Goal: Check status: Check status

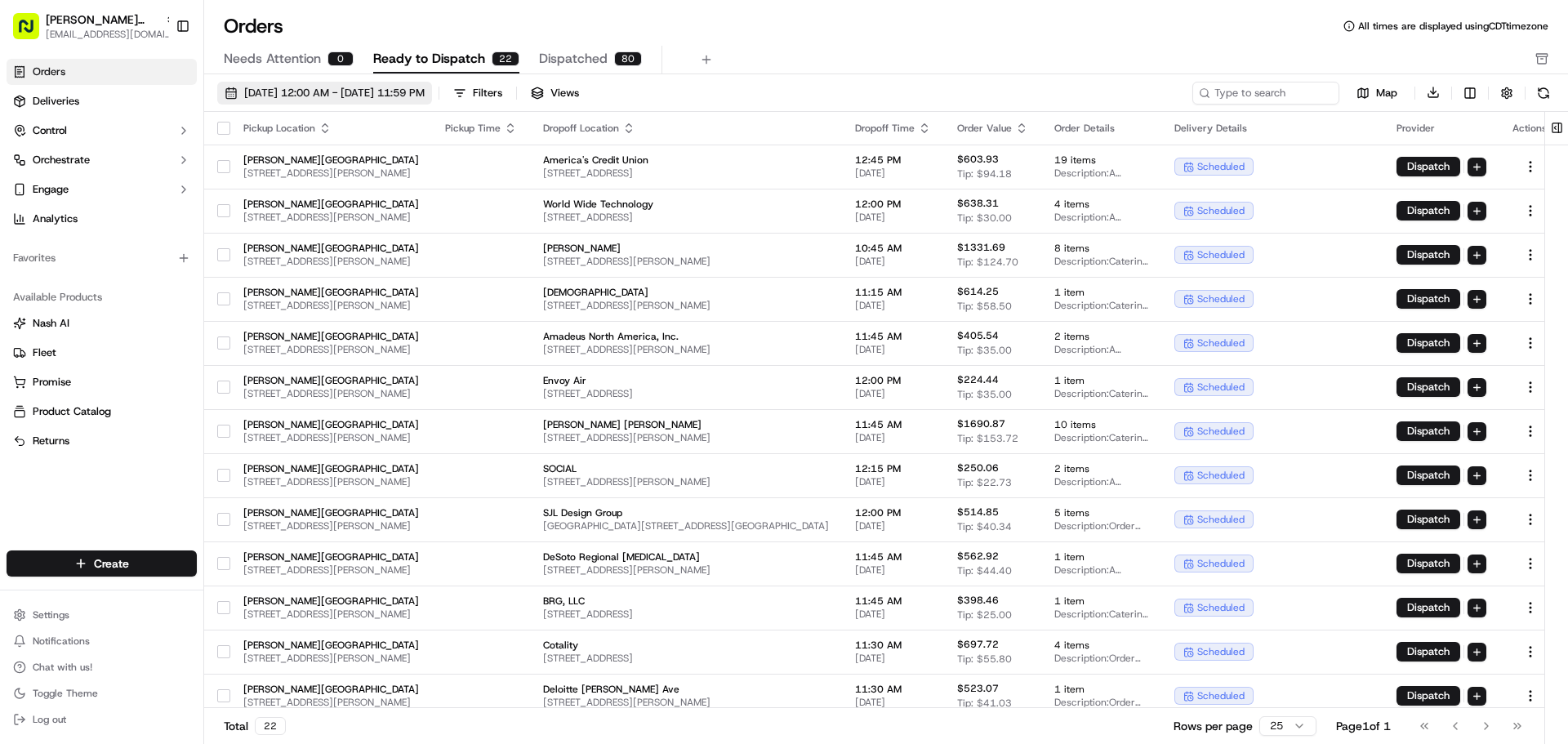
click at [263, 86] on span "[DATE] 12:00 AM - [DATE] 11:59 PM" at bounding box center [334, 93] width 181 height 15
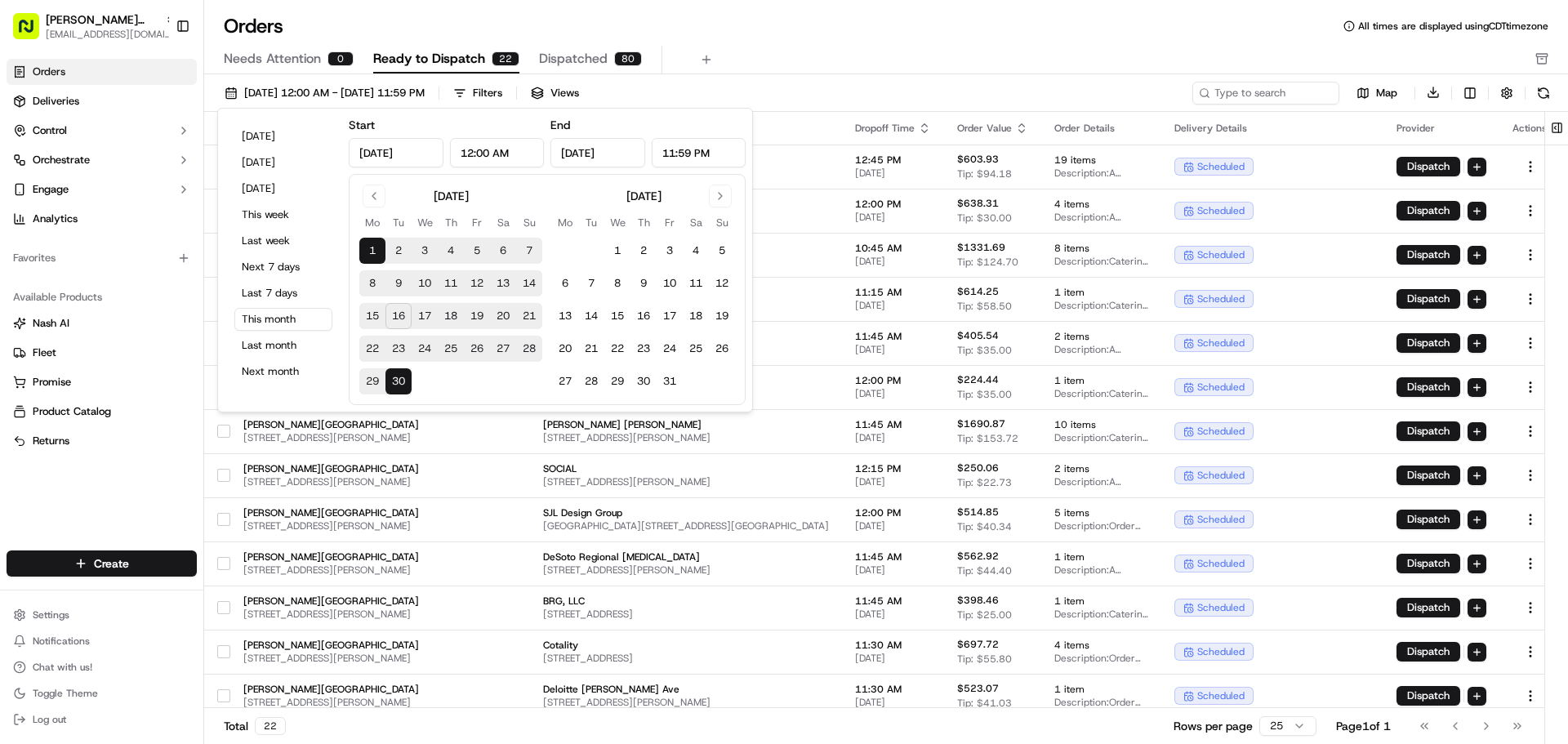
click at [428, 321] on button "17" at bounding box center [425, 316] width 26 height 26
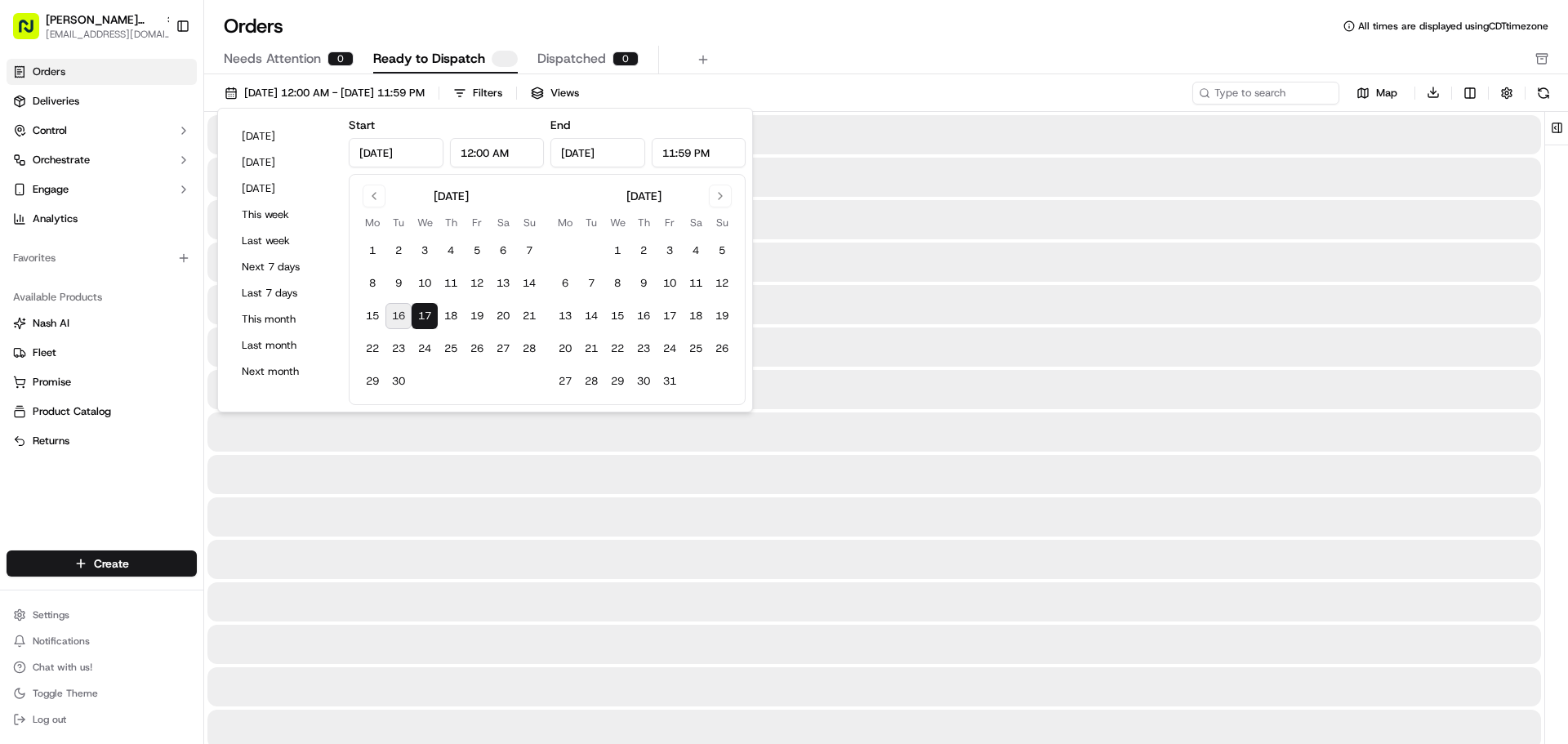
type input "[DATE]"
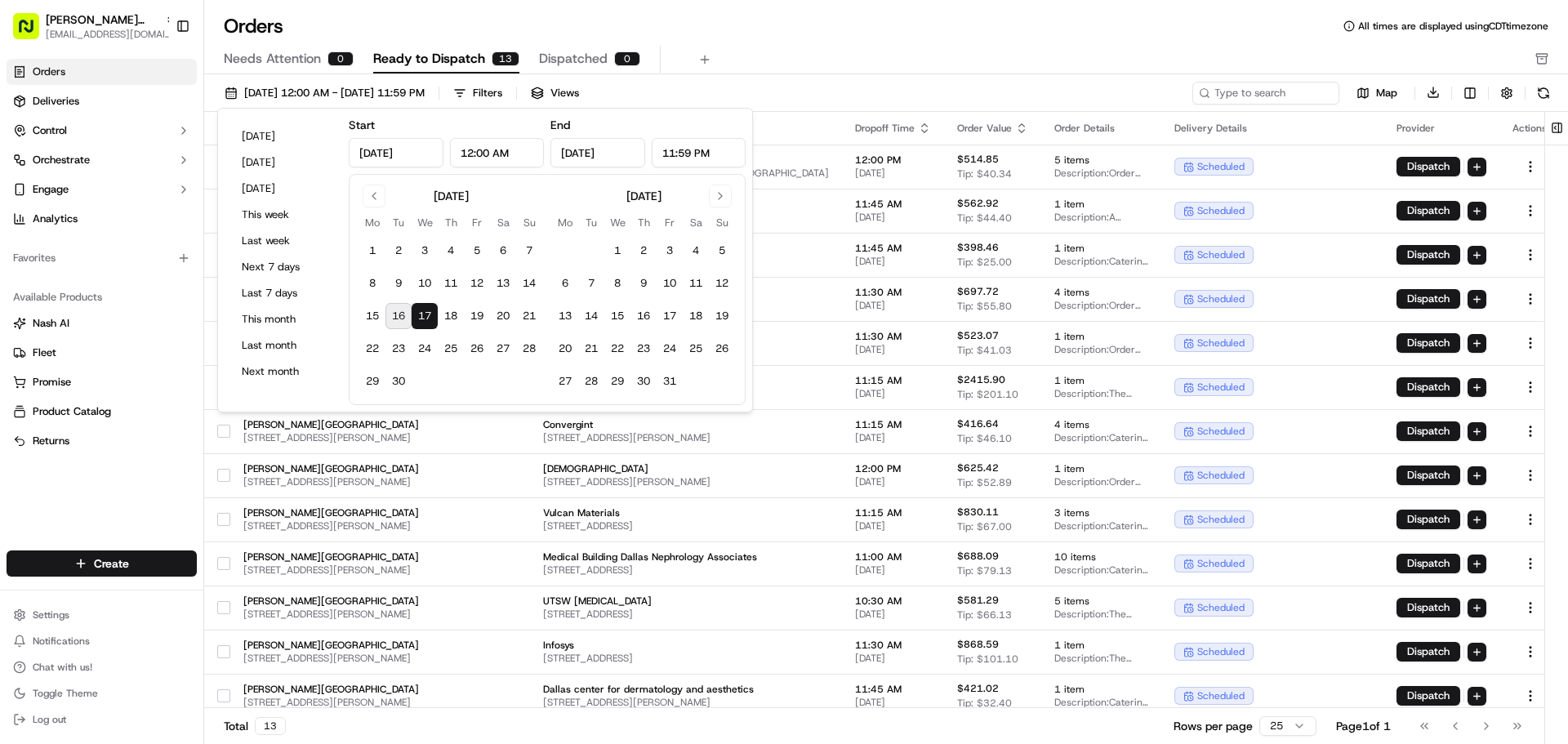
click at [811, 69] on div "Needs Attention 0 Ready to Dispatch 13 Dispatched 0" at bounding box center [874, 59] width 1302 height 28
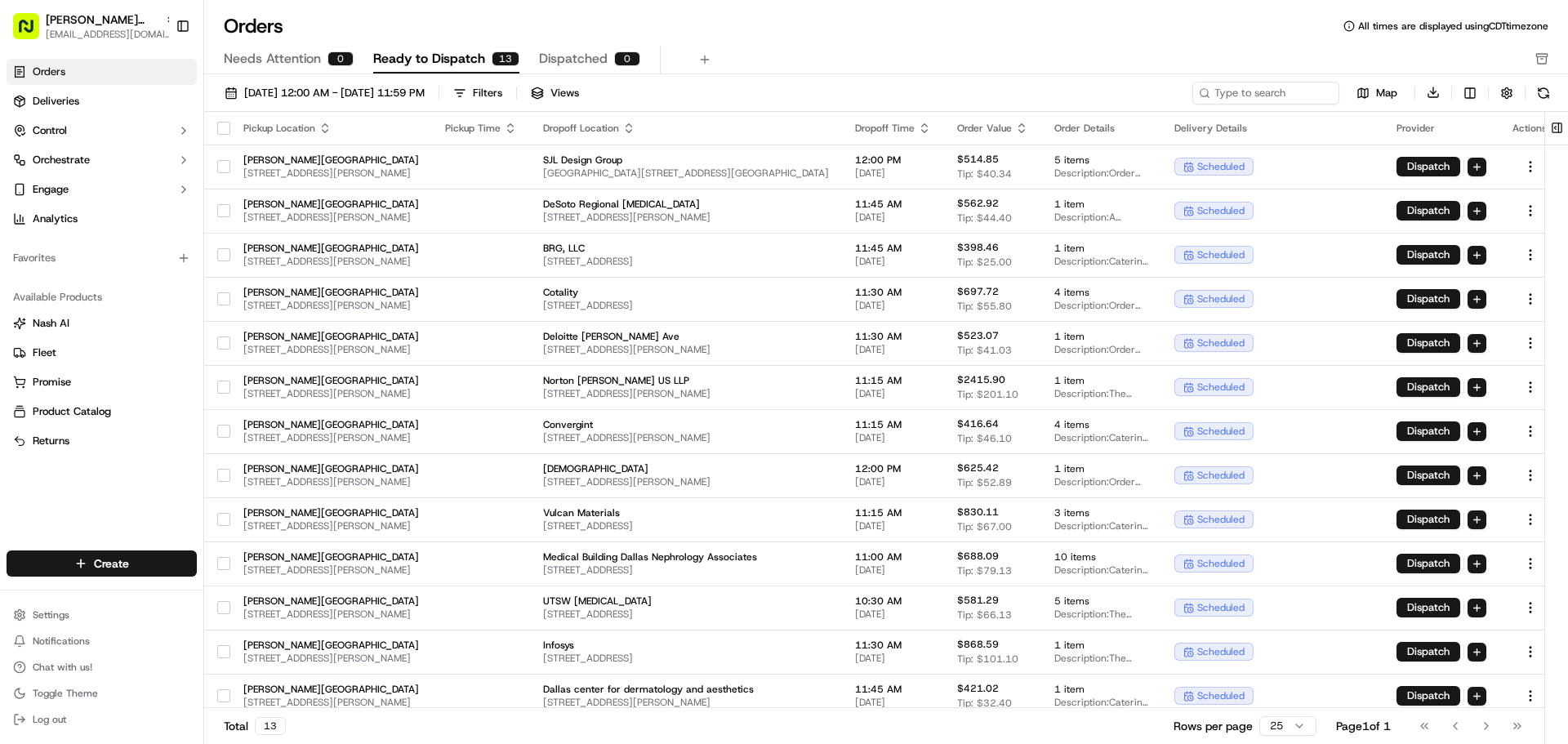
click at [220, 126] on button "button" at bounding box center [224, 128] width 13 height 13
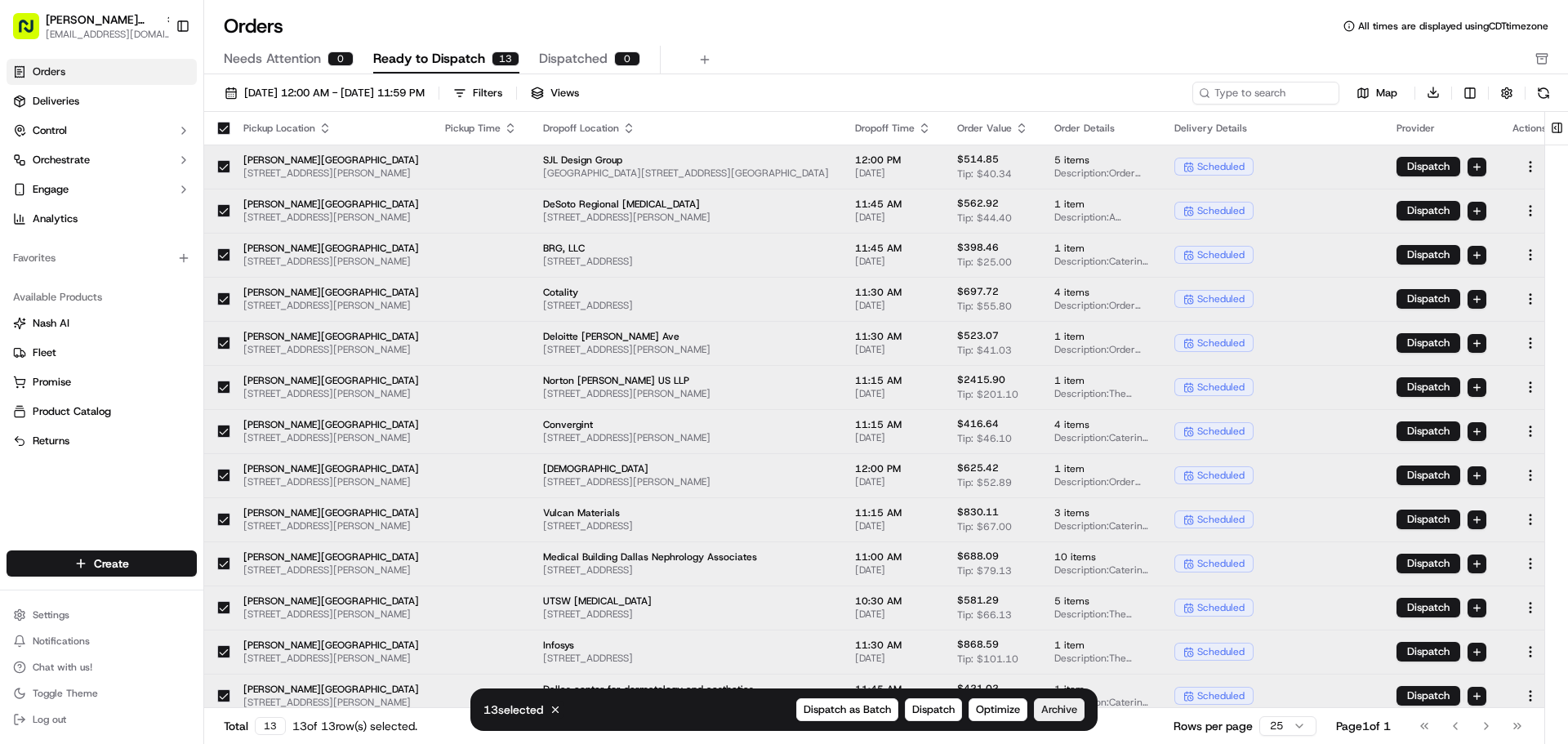
click at [1080, 707] on button "Archive" at bounding box center [1059, 710] width 50 height 23
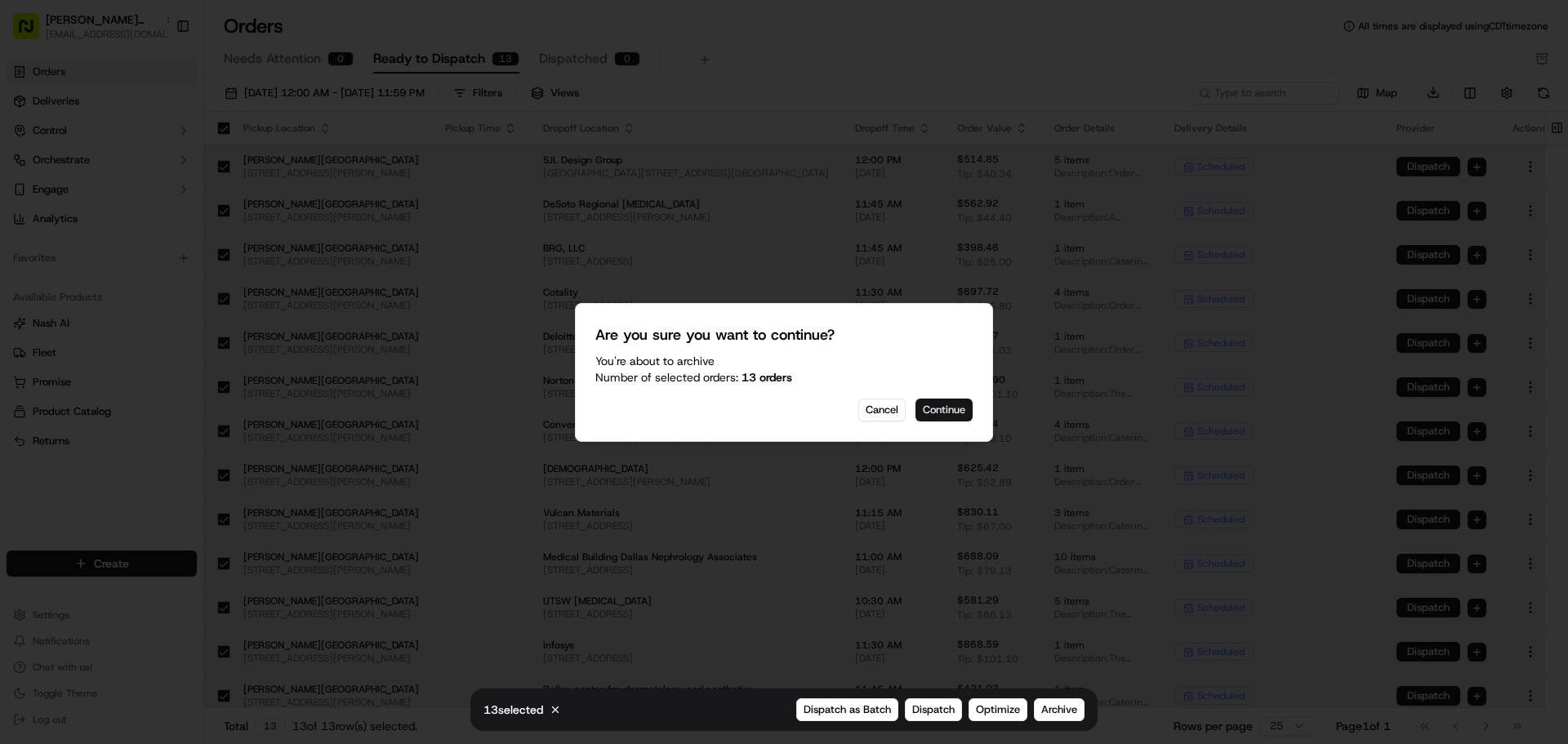
click at [936, 403] on button "Continue" at bounding box center [944, 410] width 57 height 23
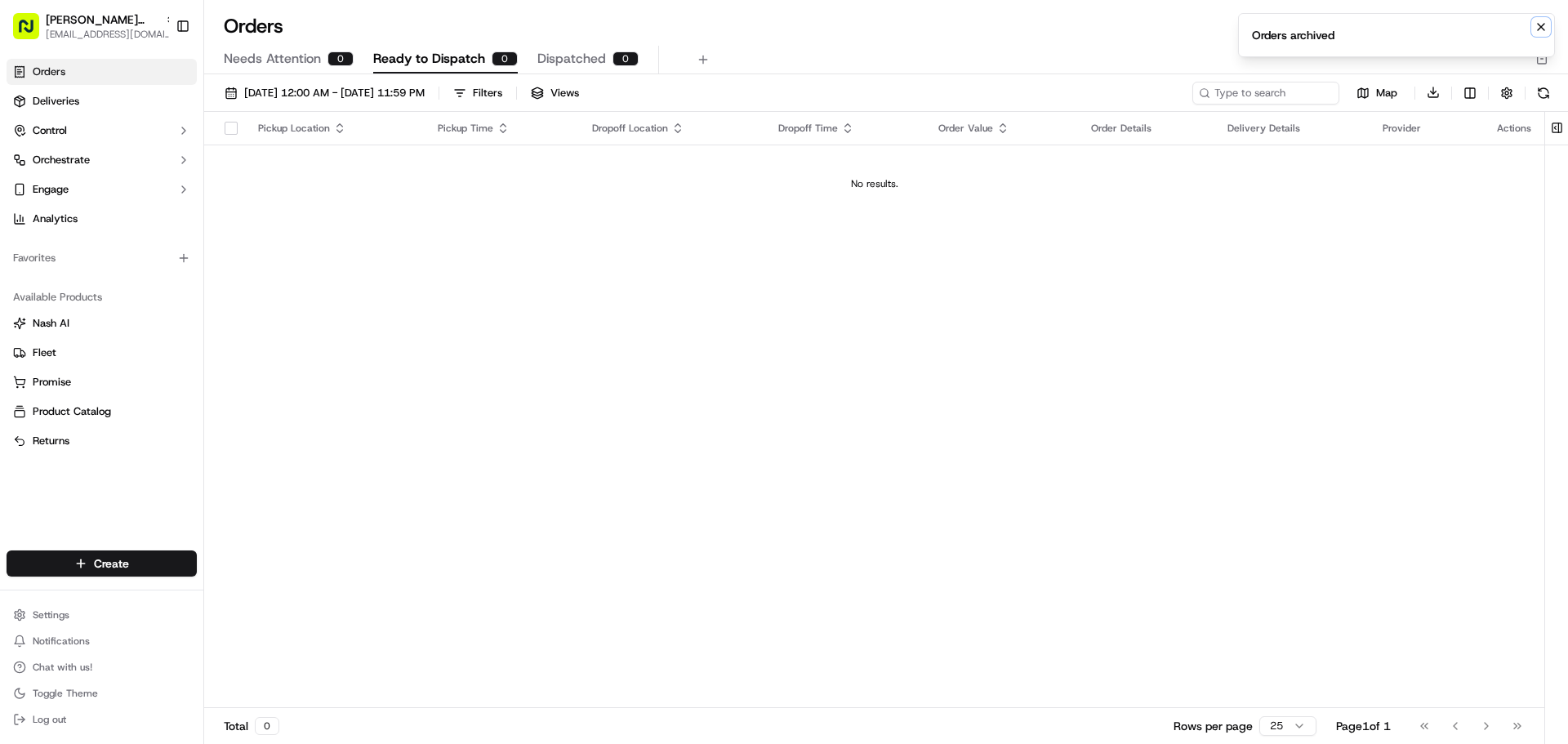
click at [1538, 30] on icon "Notifications (F8)" at bounding box center [1541, 27] width 7 height 7
click at [1537, 48] on div "Needs Attention 0 Ready to Dispatch 0 Dispatched 0" at bounding box center [886, 59] width 1364 height 29
click at [1537, 55] on icon "button" at bounding box center [1542, 59] width 13 height 13
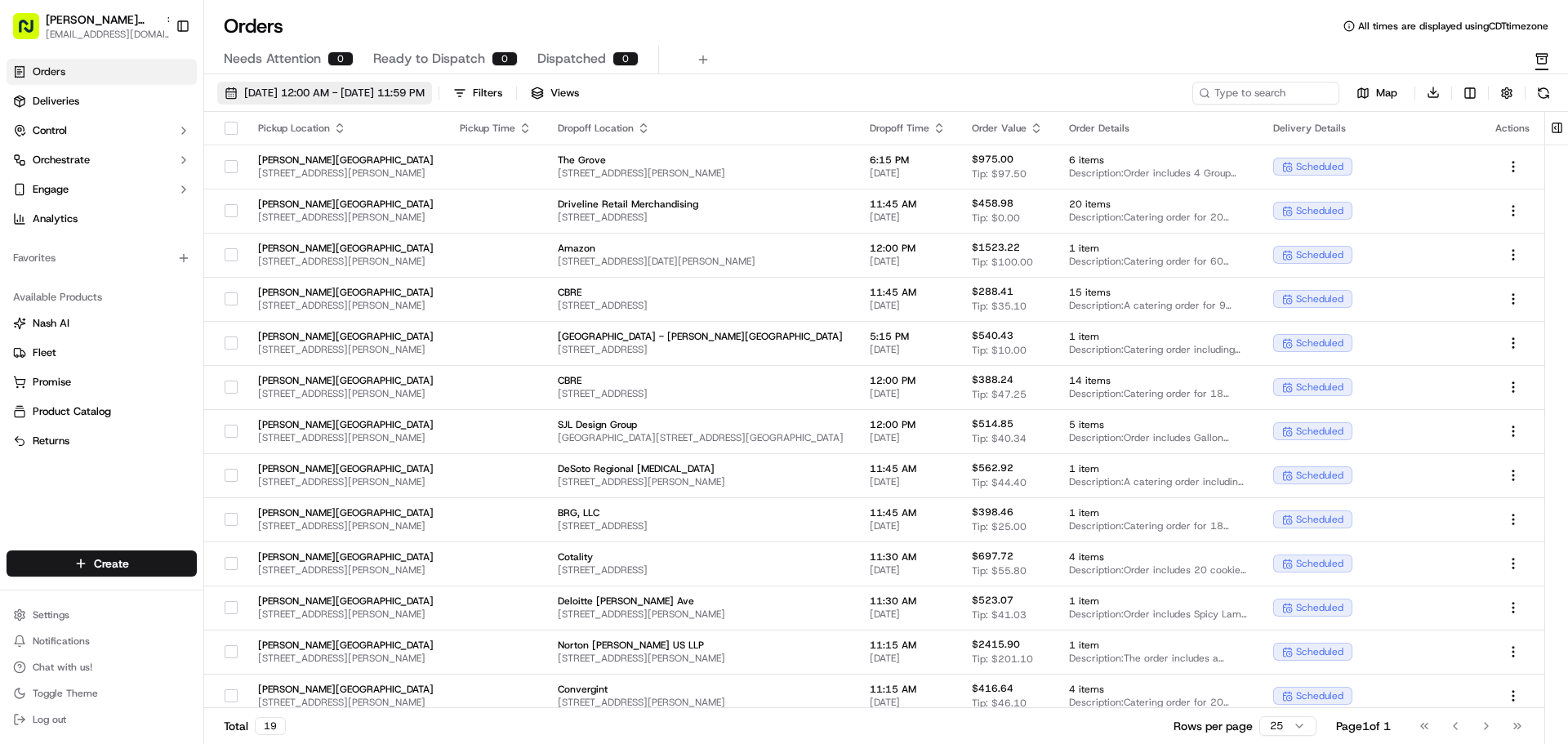
click at [405, 90] on span "[DATE] 12:00 AM - [DATE] 11:59 PM" at bounding box center [334, 93] width 181 height 15
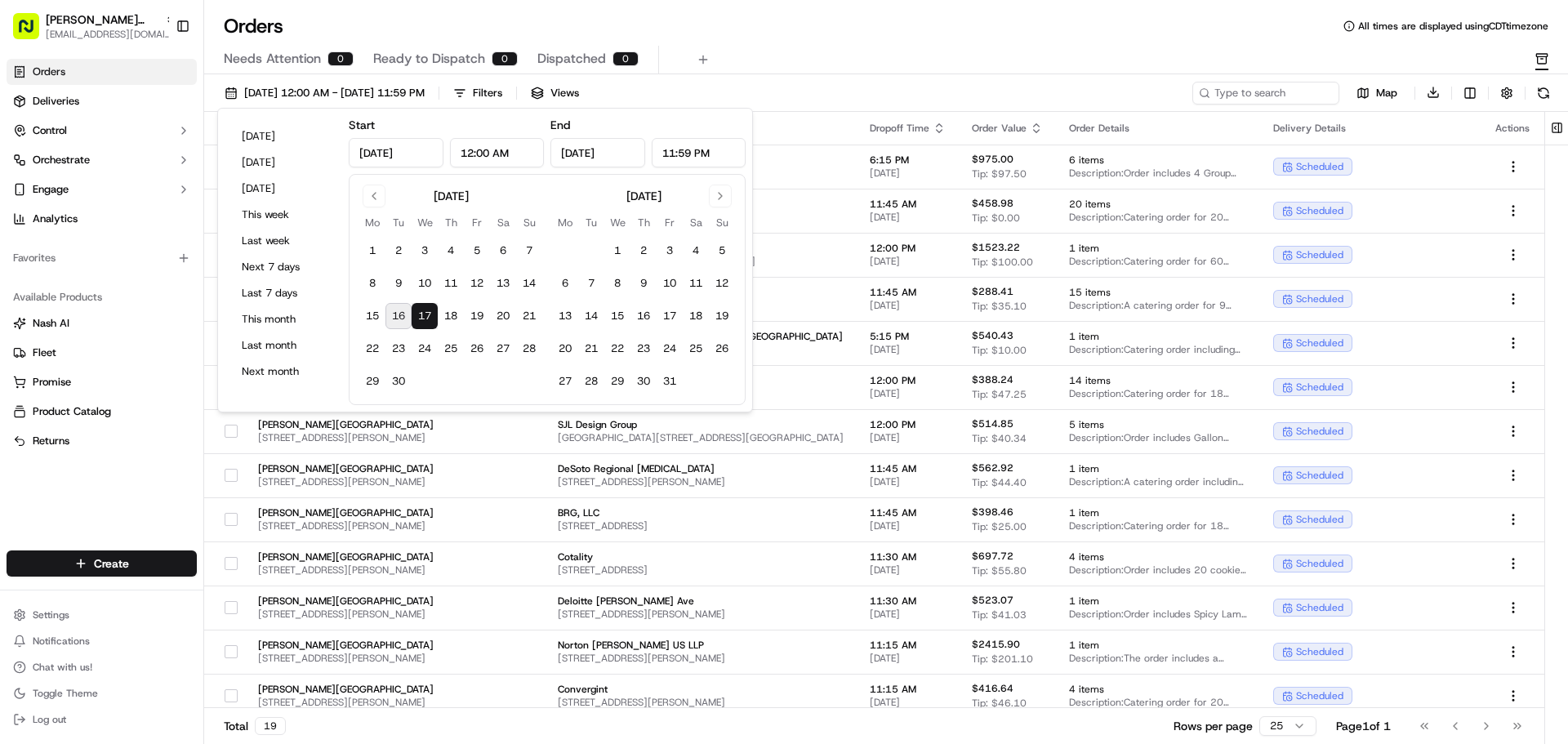
click at [423, 318] on button "17" at bounding box center [425, 316] width 26 height 26
click at [805, 73] on div "Needs Attention 0 Ready to Dispatch 0 Dispatched 0" at bounding box center [874, 59] width 1302 height 28
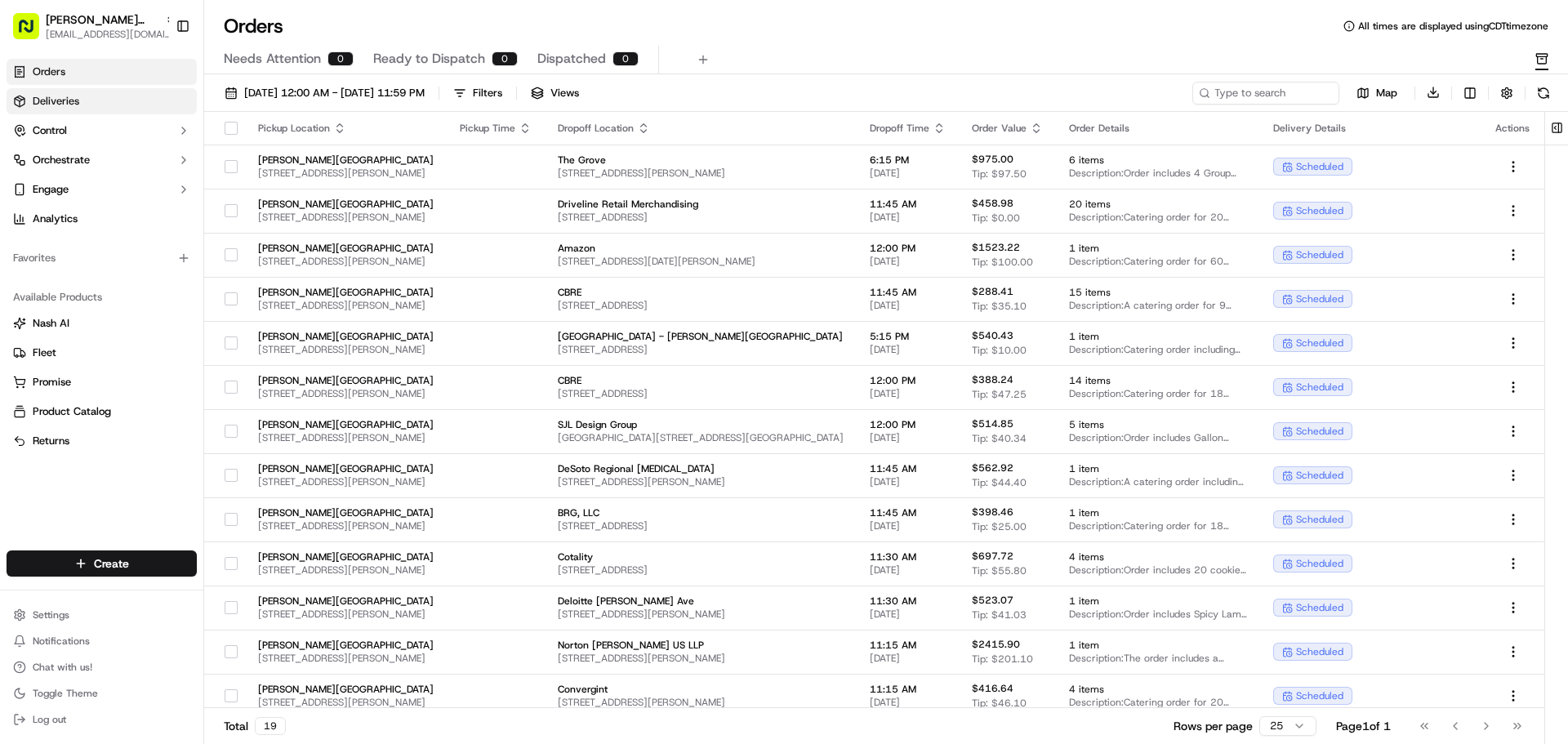
click at [70, 94] on span "Deliveries" at bounding box center [56, 102] width 46 height 15
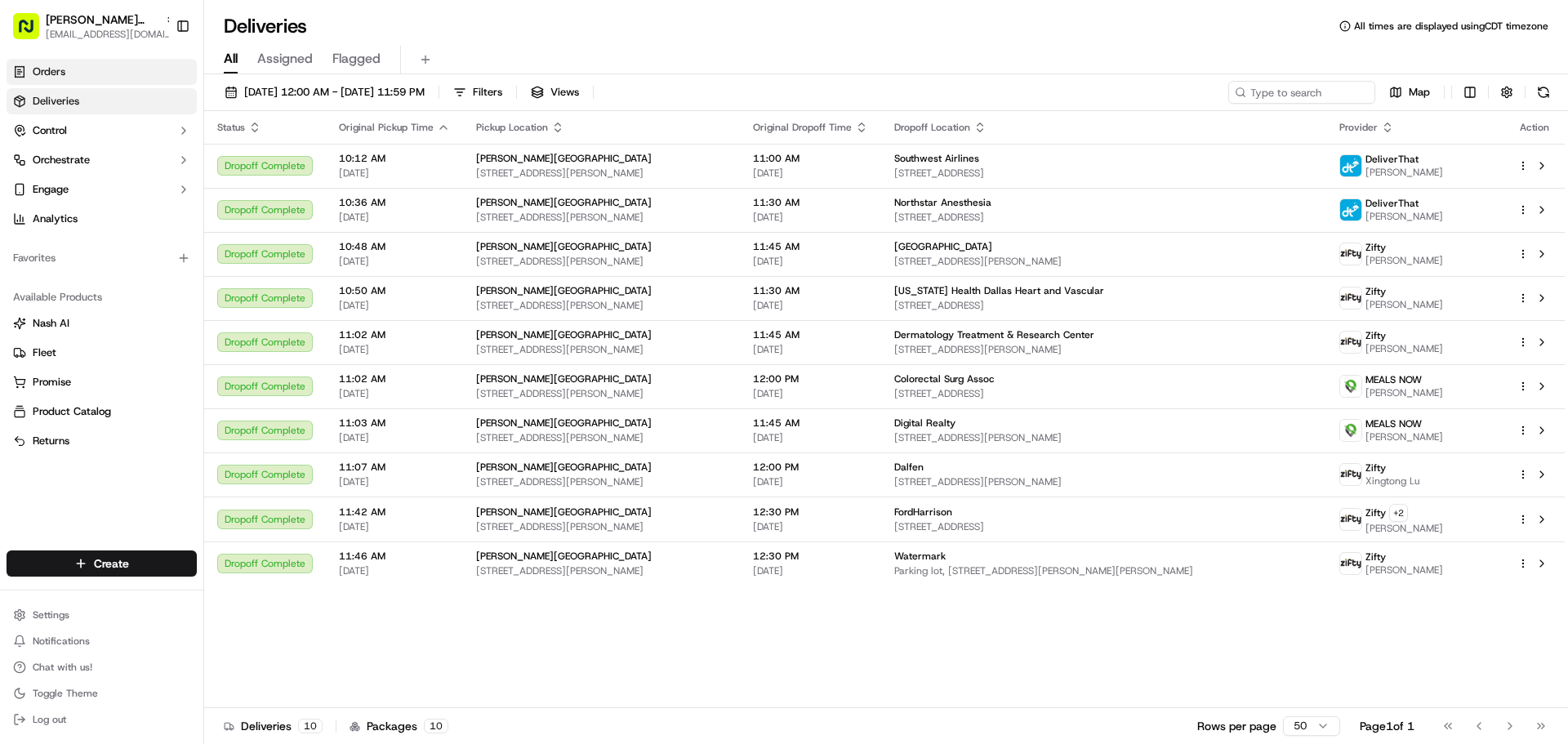
click at [70, 73] on link "Orders" at bounding box center [102, 72] width 190 height 26
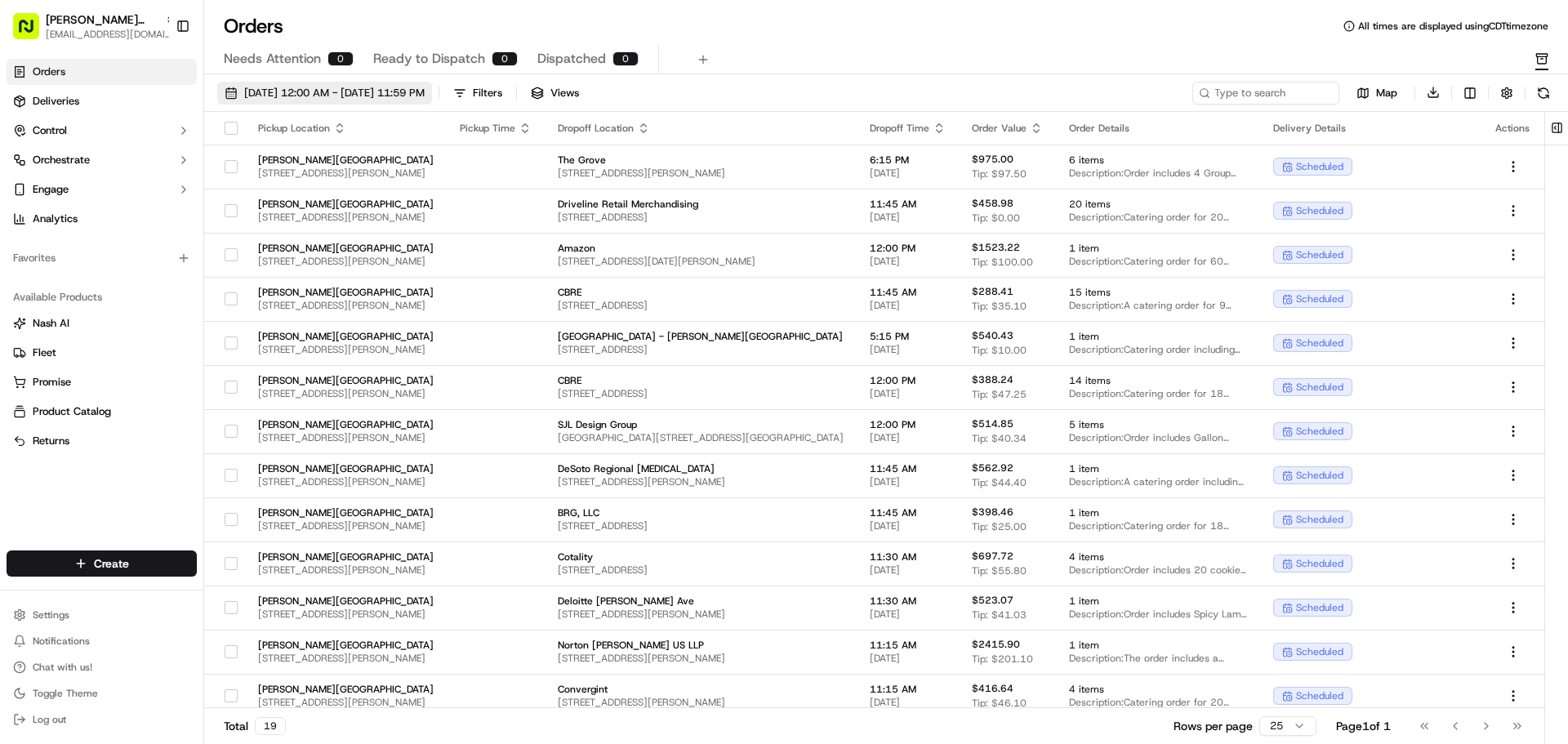
click at [378, 83] on button "[DATE] 12:00 AM - [DATE] 11:59 PM" at bounding box center [324, 93] width 215 height 23
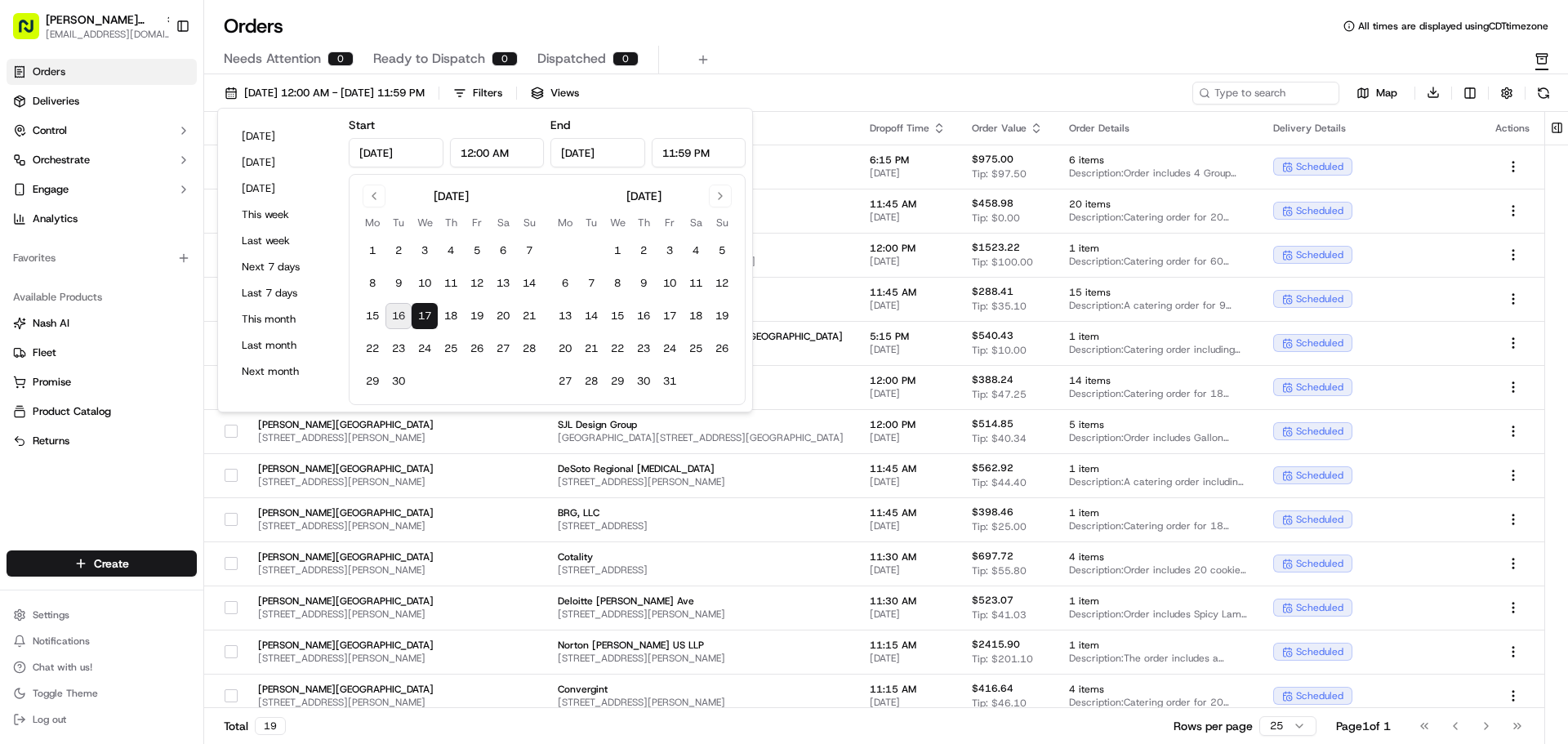
click at [433, 320] on button "17" at bounding box center [425, 316] width 26 height 26
click at [131, 109] on link "Deliveries" at bounding box center [102, 102] width 190 height 26
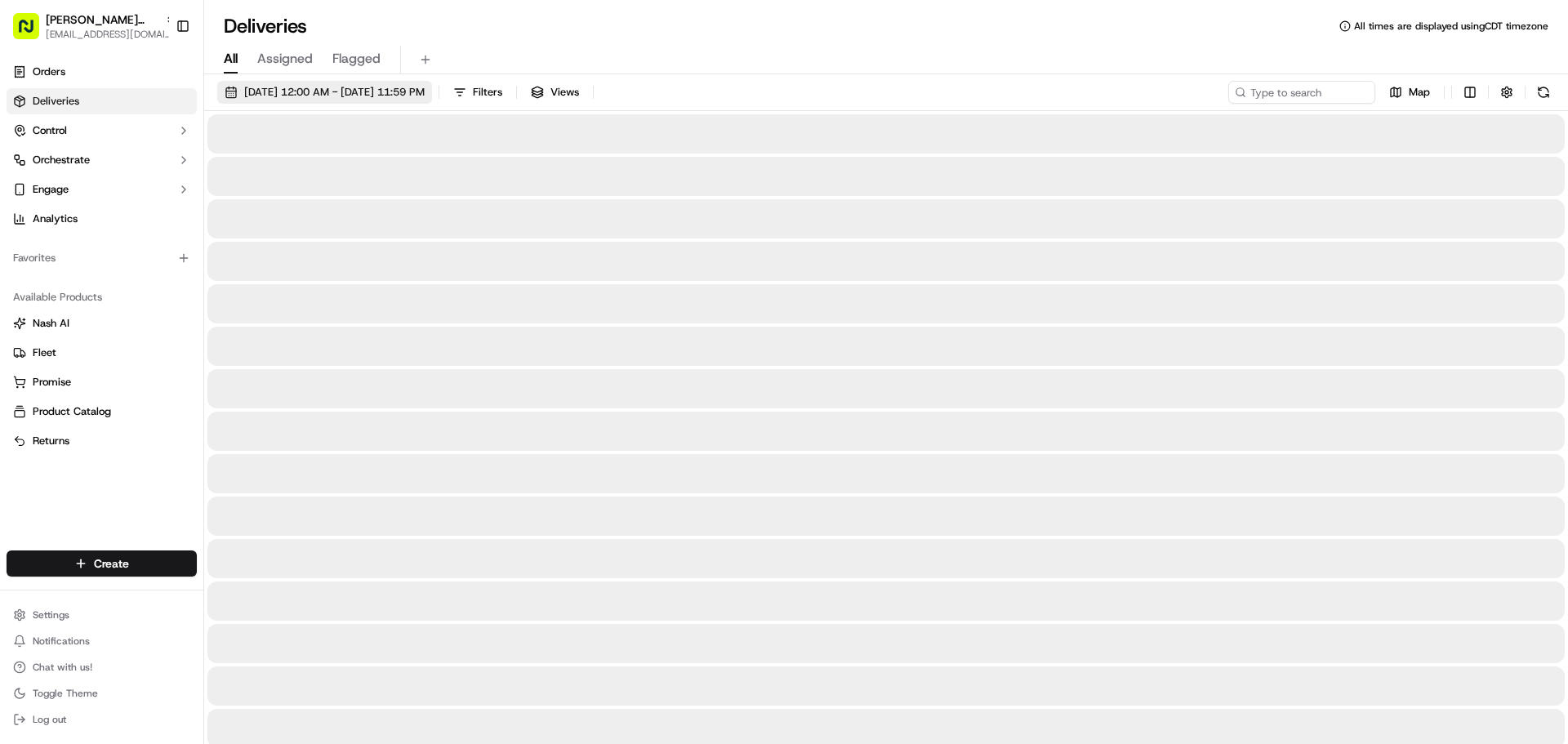
click at [334, 93] on span "09/16/2025 12:00 AM - 09/16/2025 11:59 PM" at bounding box center [334, 92] width 181 height 15
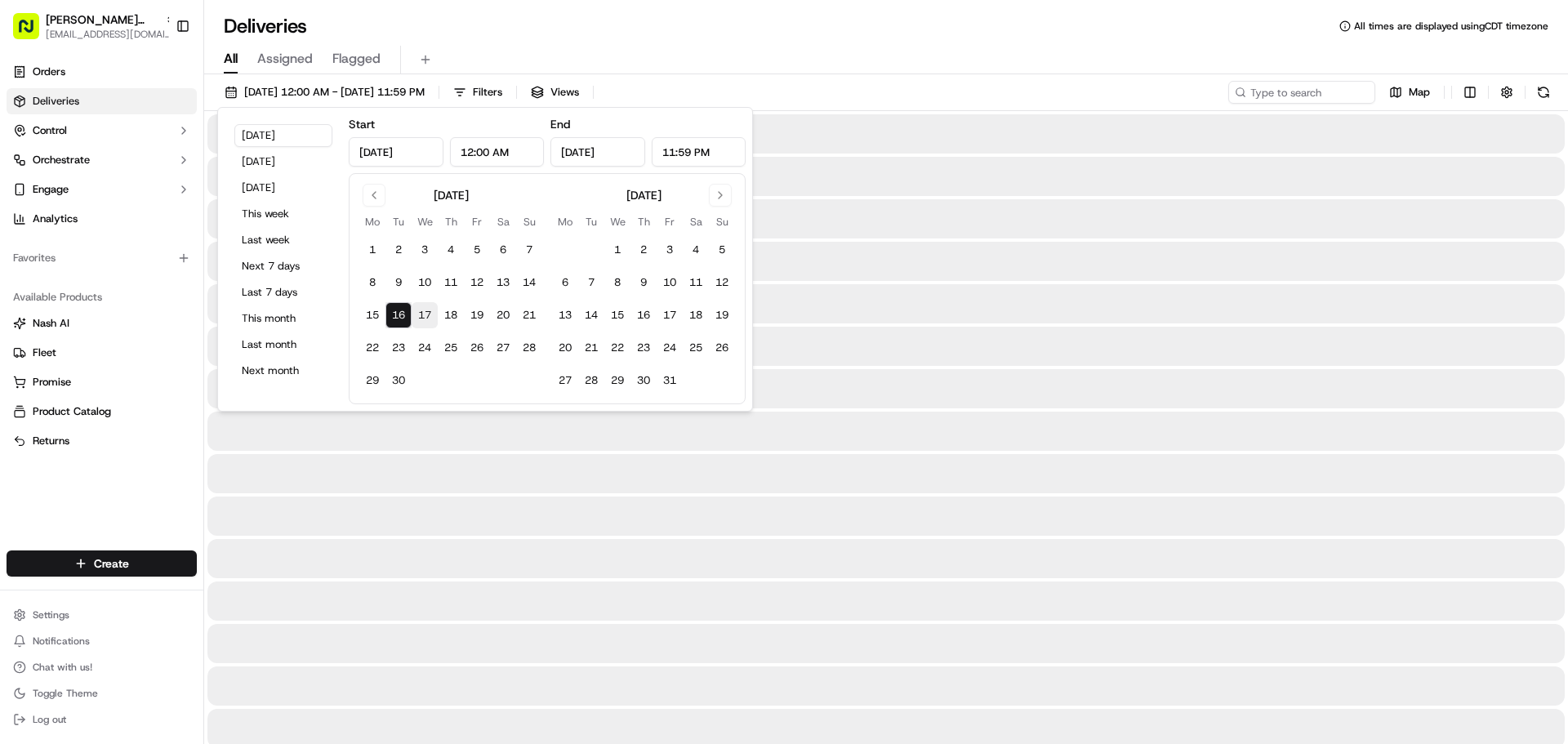
click at [427, 320] on button "17" at bounding box center [425, 315] width 26 height 26
type input "[DATE]"
click at [425, 320] on button "17" at bounding box center [425, 315] width 26 height 26
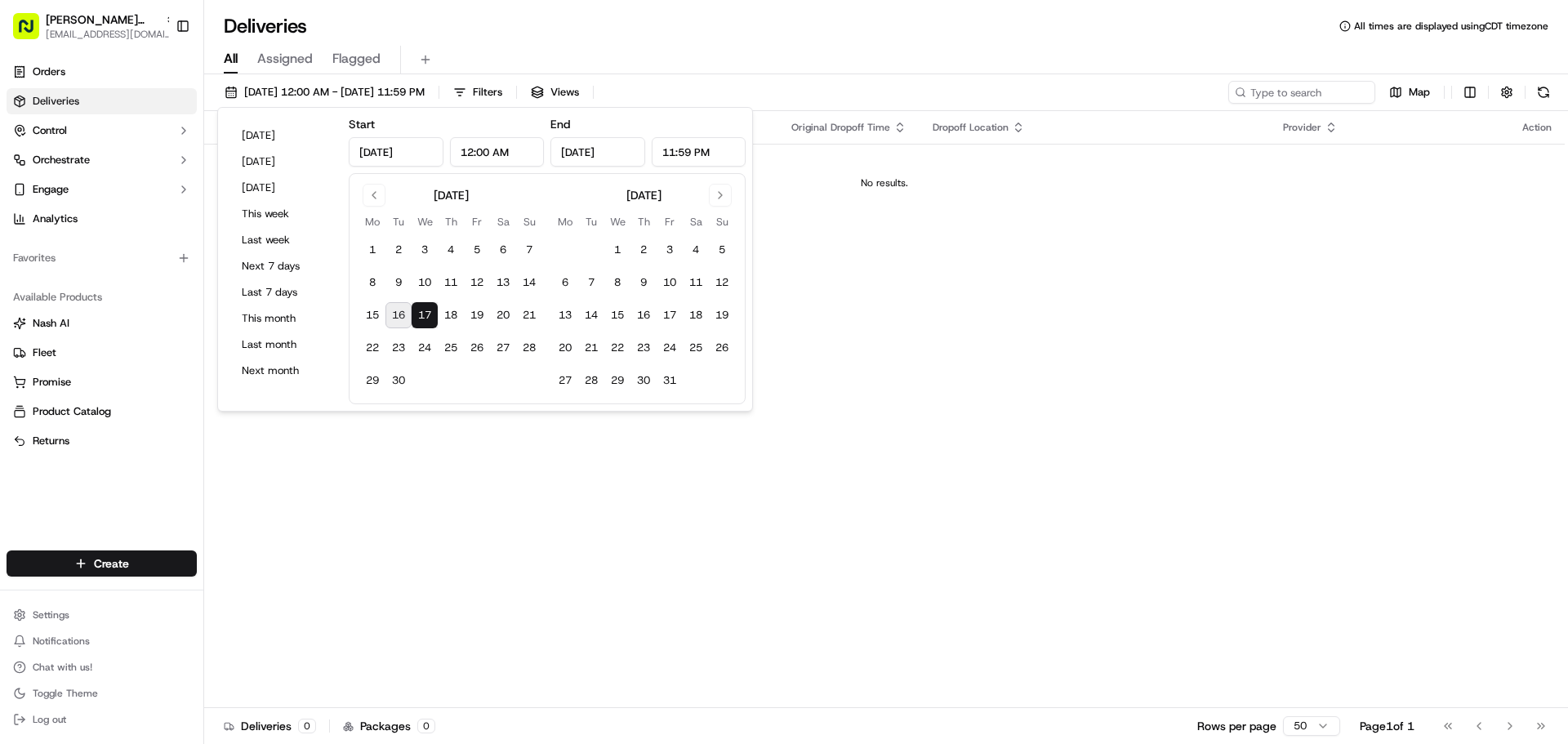
click at [467, 17] on div "Deliveries All times are displayed using CDT timezone" at bounding box center [886, 26] width 1364 height 26
